Goal: Task Accomplishment & Management: Use online tool/utility

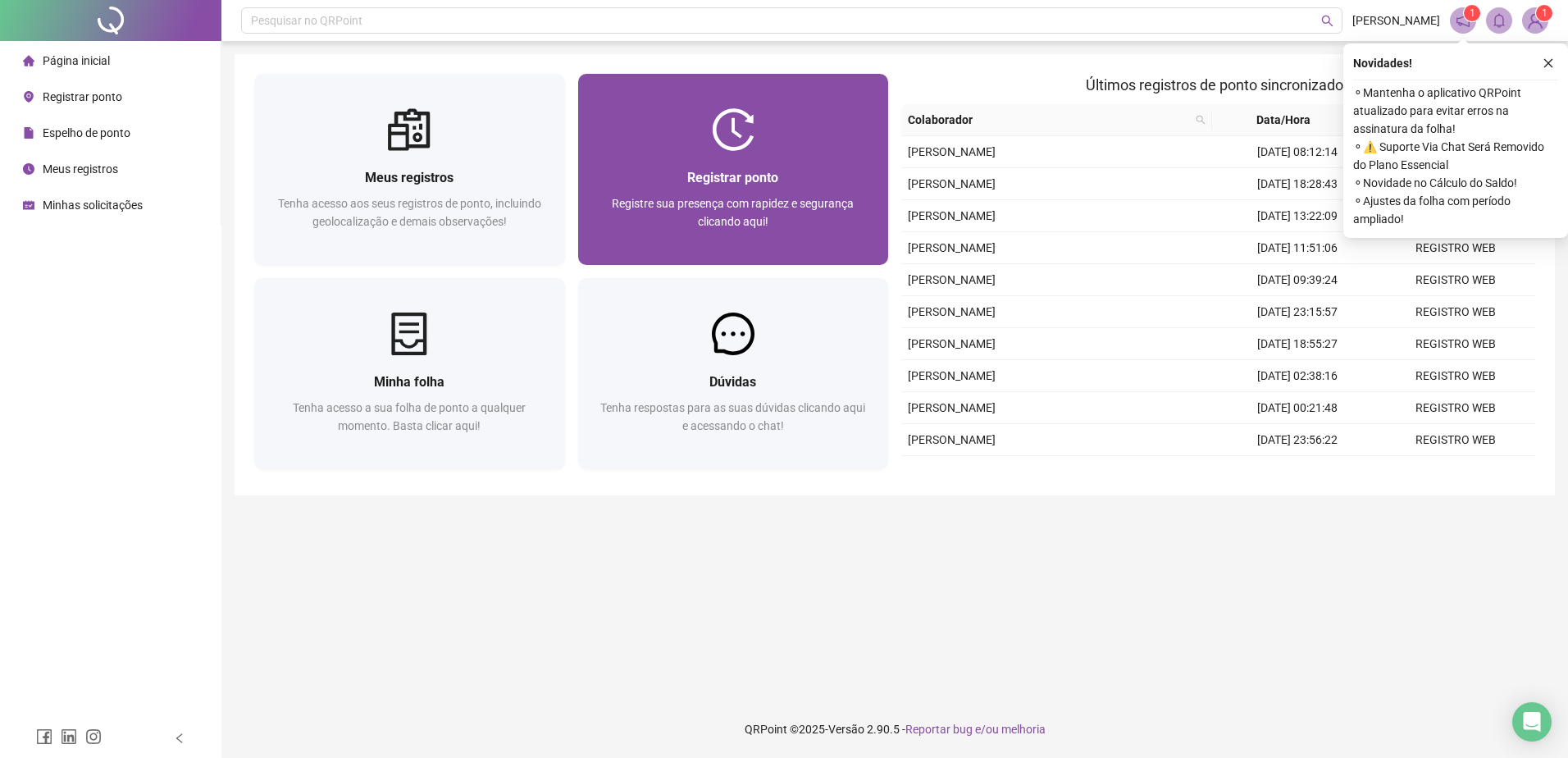
click at [729, 197] on span "Registre sua presença com rapidez e segurança clicando aqui!" at bounding box center [733, 212] width 242 height 31
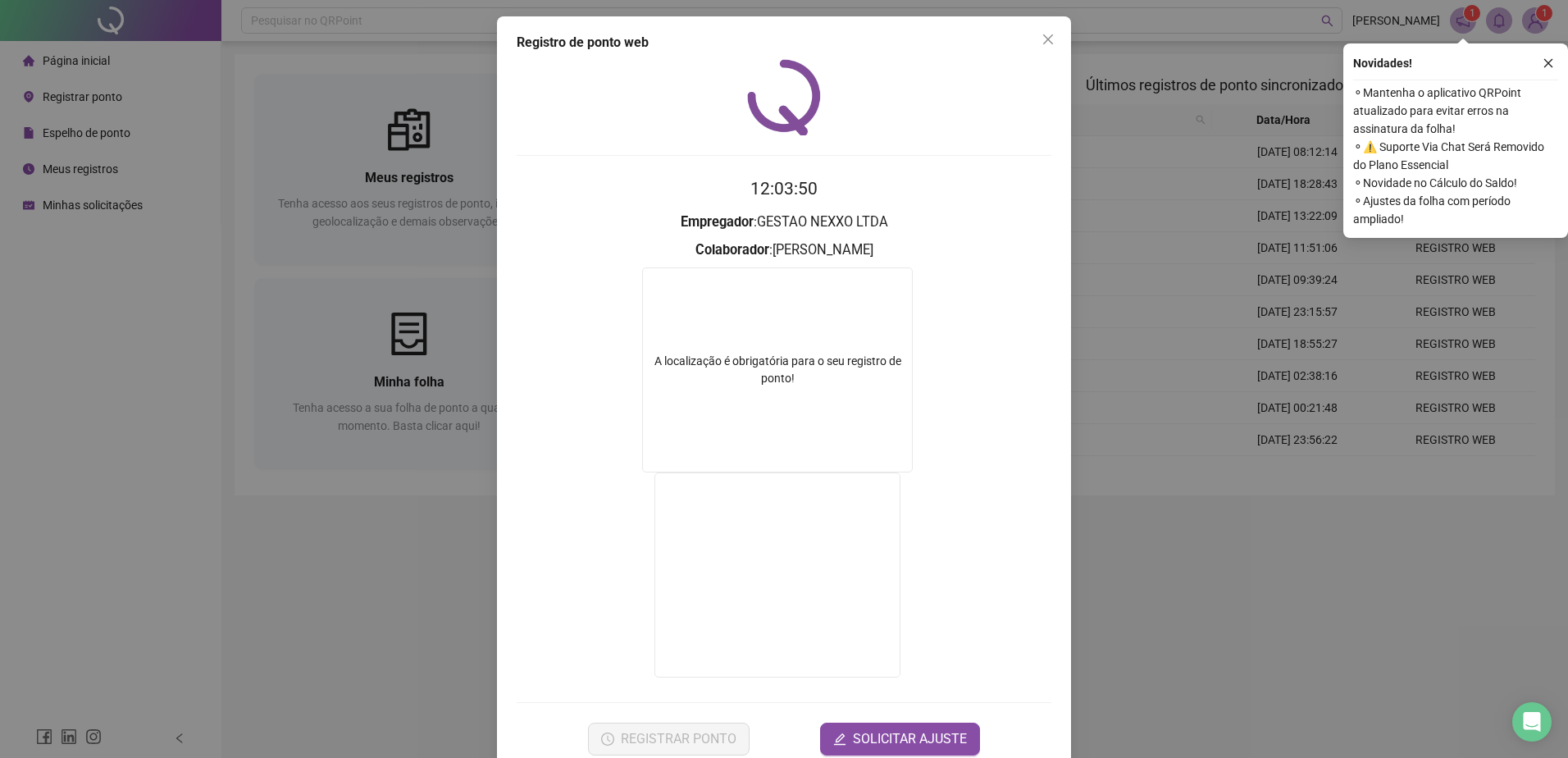
drag, startPoint x: 1234, startPoint y: 624, endPoint x: 1106, endPoint y: 492, distance: 183.9
click at [1226, 621] on div "Registro de ponto web 12:03:50 Empregador : GESTAO NEXXO LTDA Colaborador : [PE…" at bounding box center [784, 379] width 1568 height 758
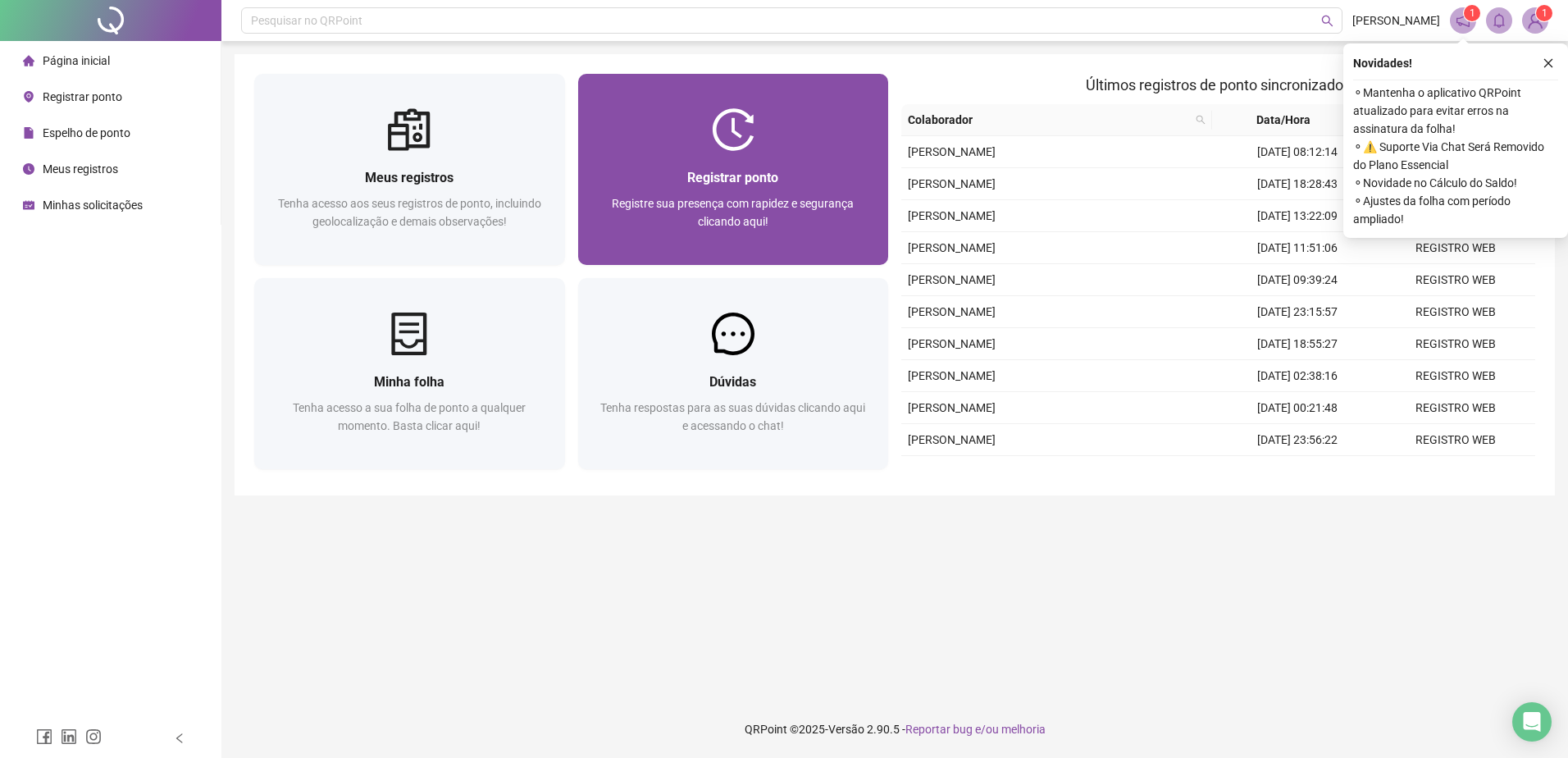
click at [783, 94] on div "Registrar ponto Registre sua presença com rapidez e segurança clicando aqui!" at bounding box center [734, 169] width 311 height 191
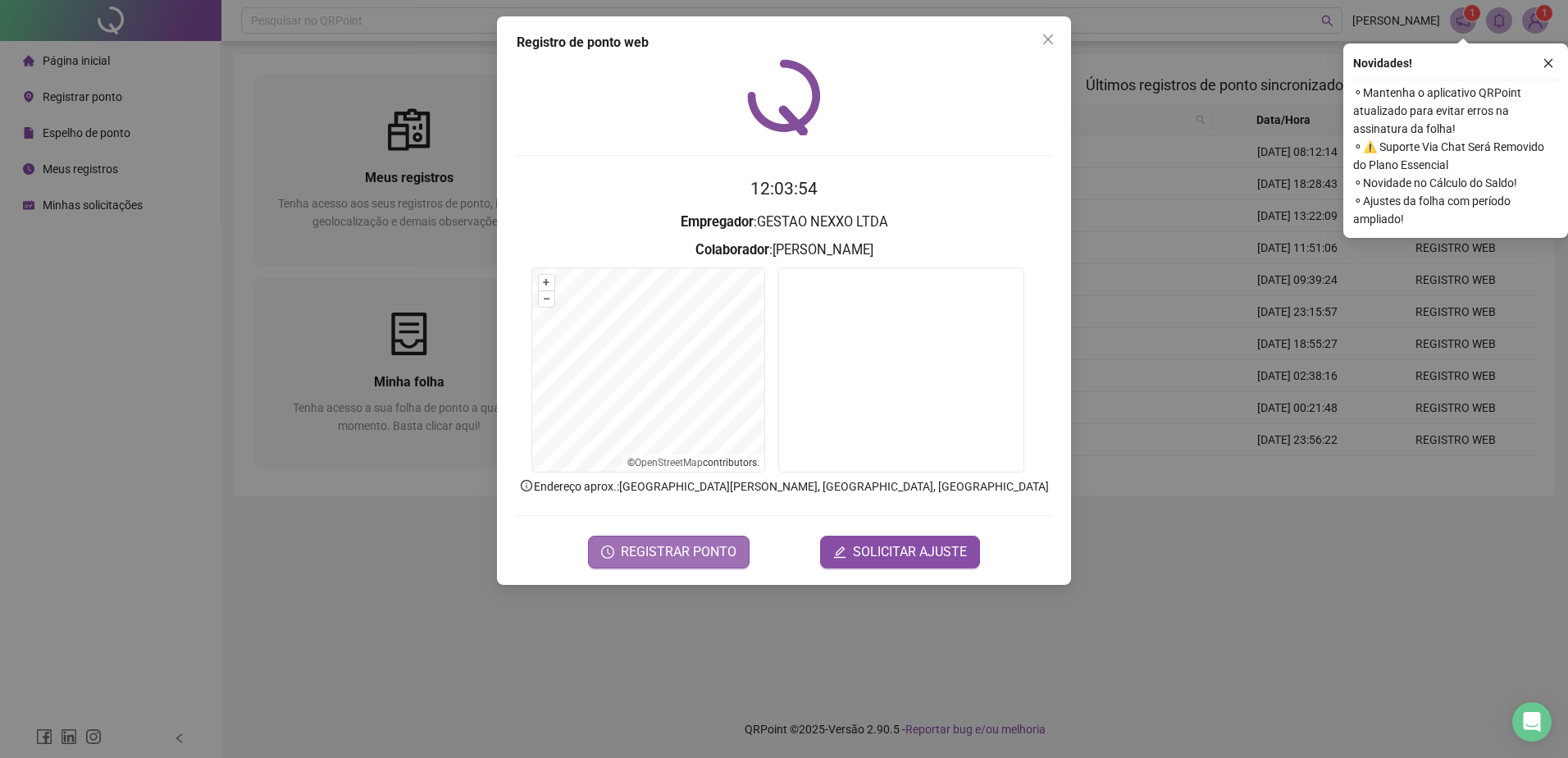
click at [710, 550] on span "REGISTRAR PONTO" at bounding box center [678, 552] width 115 height 20
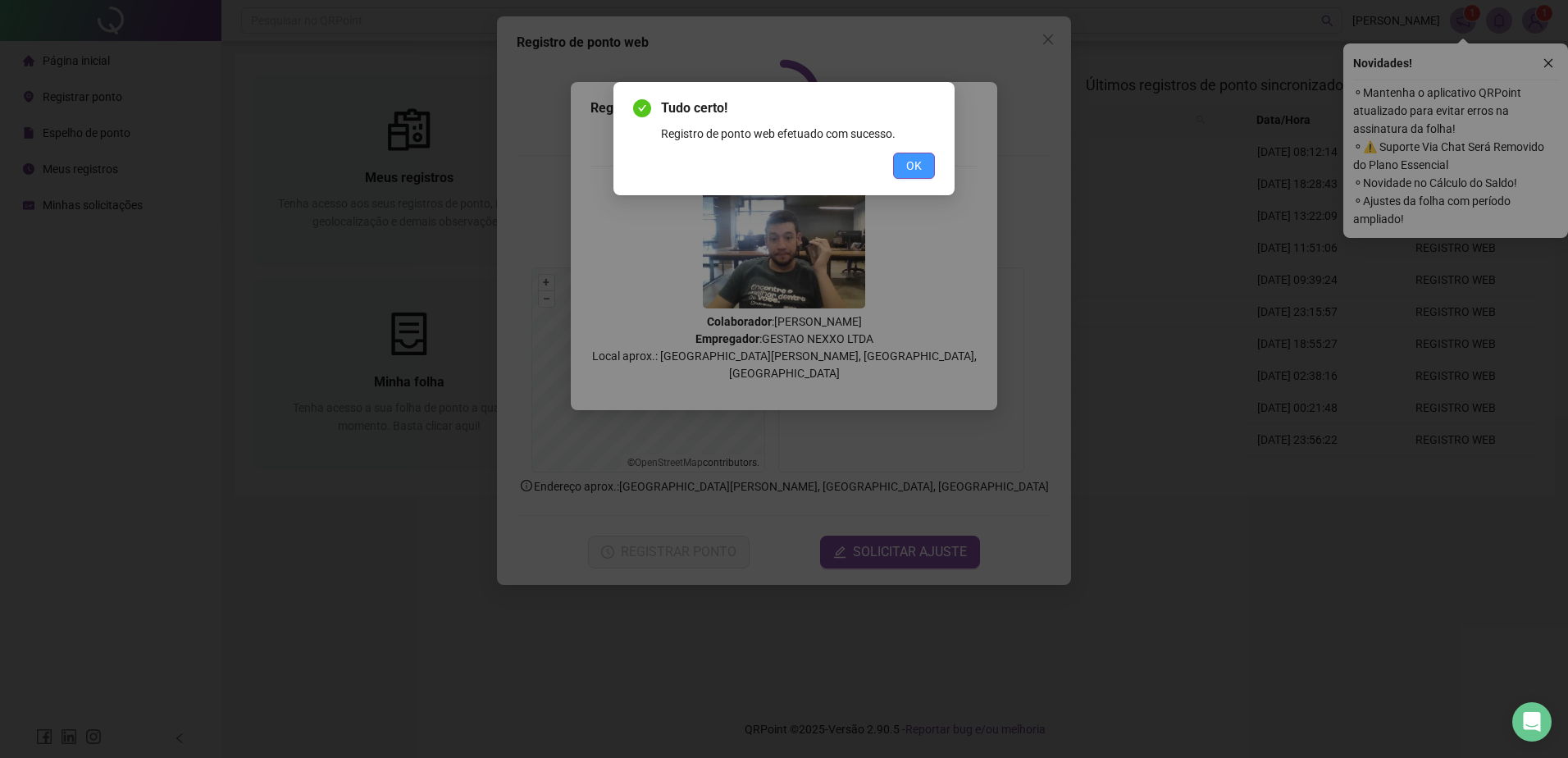
click at [917, 155] on button "OK" at bounding box center [914, 165] width 42 height 26
